Goal: Transaction & Acquisition: Obtain resource

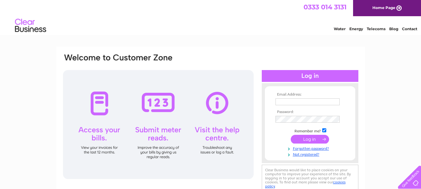
drag, startPoint x: 0, startPoint y: 0, endPoint x: 302, endPoint y: 103, distance: 319.3
click at [302, 103] on input "text" at bounding box center [307, 101] width 64 height 7
click at [309, 105] on input "text" at bounding box center [307, 101] width 65 height 7
type input "[EMAIL_ADDRESS][DOMAIN_NAME]"
click at [316, 137] on input "submit" at bounding box center [309, 139] width 38 height 9
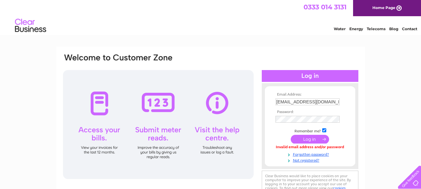
click at [317, 139] on input "submit" at bounding box center [309, 139] width 38 height 9
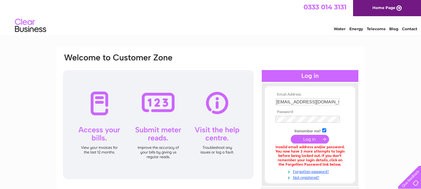
click at [363, 131] on div "Email Address: [EMAIL_ADDRESS][DOMAIN_NAME] Password:" at bounding box center [210, 135] width 308 height 176
click at [363, 132] on div "Email Address: adagelord@outlook.com Password:" at bounding box center [210, 135] width 308 height 176
click at [181, 154] on div at bounding box center [158, 124] width 191 height 109
click at [311, 141] on input "submit" at bounding box center [309, 139] width 38 height 9
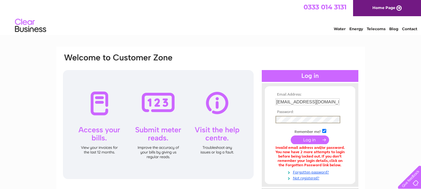
click at [313, 138] on input "submit" at bounding box center [309, 139] width 38 height 9
click at [325, 130] on input "checkbox" at bounding box center [324, 131] width 4 height 4
checkbox input "false"
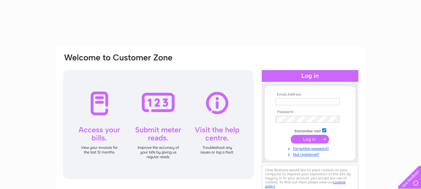
click at [290, 106] on td at bounding box center [310, 102] width 72 height 10
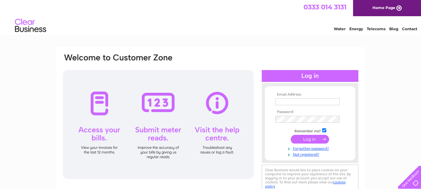
click at [290, 101] on input "text" at bounding box center [307, 101] width 64 height 7
type input "[EMAIL_ADDRESS][DOMAIN_NAME]"
click at [312, 140] on input "submit" at bounding box center [309, 139] width 38 height 9
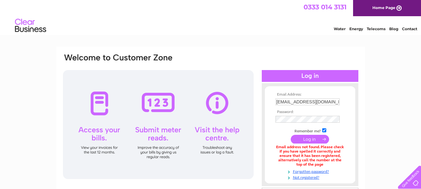
click at [308, 111] on th "Password:" at bounding box center [310, 112] width 72 height 4
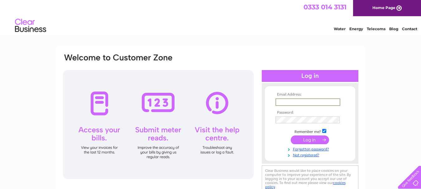
click at [314, 104] on input "text" at bounding box center [307, 101] width 65 height 7
type input "adagelord@outlook.com"
click at [324, 116] on td at bounding box center [310, 119] width 72 height 10
click at [308, 139] on input "submit" at bounding box center [309, 139] width 38 height 9
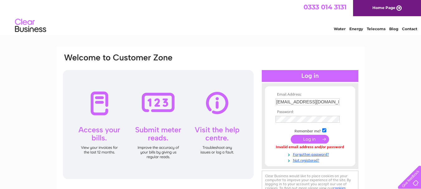
click at [309, 141] on input "submit" at bounding box center [309, 139] width 38 height 9
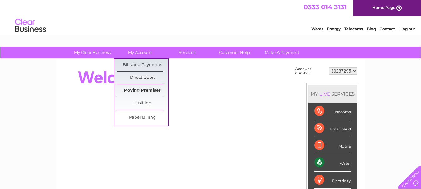
click at [142, 92] on link "Moving Premises" at bounding box center [141, 90] width 51 height 12
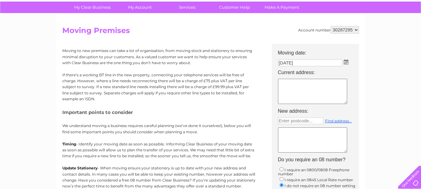
scroll to position [73, 0]
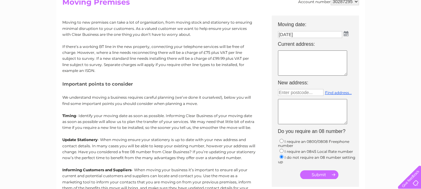
click at [296, 61] on textarea at bounding box center [312, 62] width 69 height 25
type textarea "11"
click at [416, 81] on div "My Clear Business Login Details My Details My Preferences Link Account My Accou…" at bounding box center [210, 155] width 421 height 365
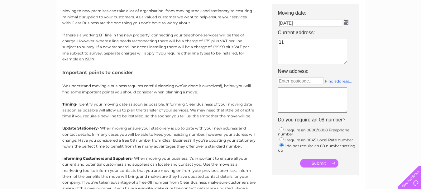
scroll to position [0, 0]
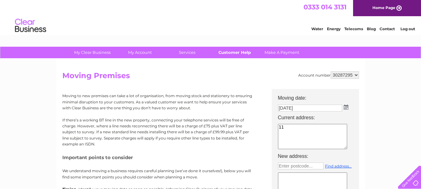
click at [224, 50] on link "Customer Help" at bounding box center [234, 53] width 51 height 12
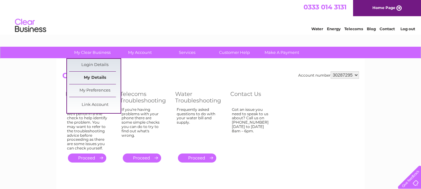
click at [97, 79] on link "My Details" at bounding box center [94, 78] width 51 height 12
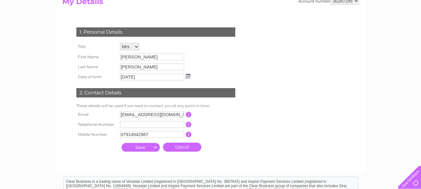
scroll to position [75, 0]
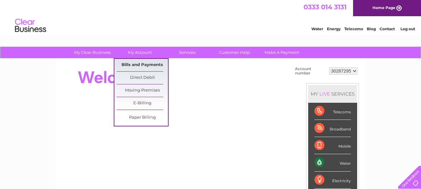
click at [139, 64] on link "Bills and Payments" at bounding box center [141, 65] width 51 height 12
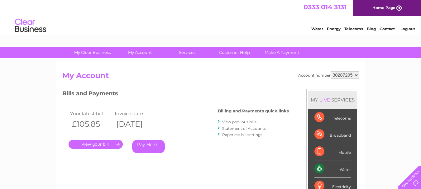
click at [243, 160] on div "Bills and Payments Billing and Payments quick links View previous bills Stateme…" at bounding box center [175, 125] width 226 height 73
click at [248, 129] on link "Statement of Accounts" at bounding box center [244, 128] width 44 height 5
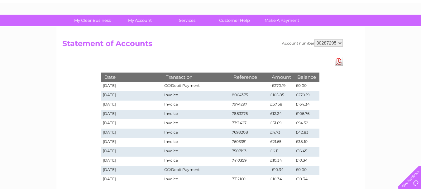
scroll to position [44, 0]
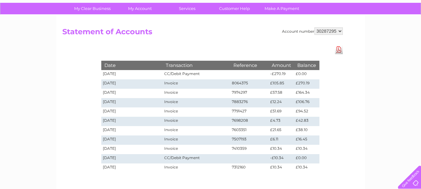
click at [337, 51] on link "Download Pdf" at bounding box center [339, 49] width 8 height 9
